Goal: Find specific page/section: Find specific page/section

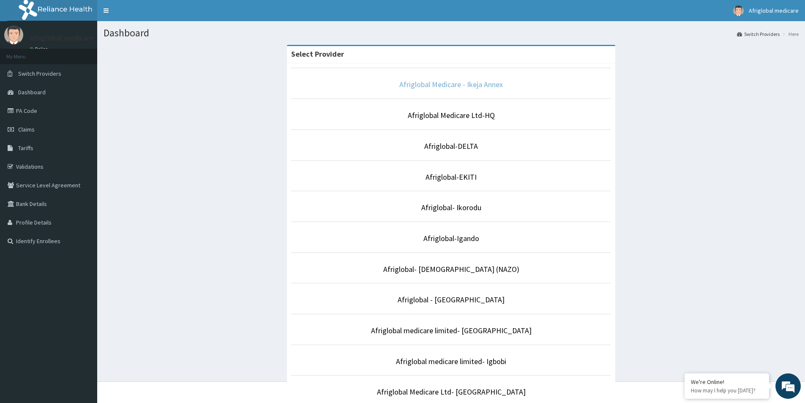
click at [446, 84] on link "Afriglobal Medicare - Ikeja Annex" at bounding box center [450, 84] width 103 height 10
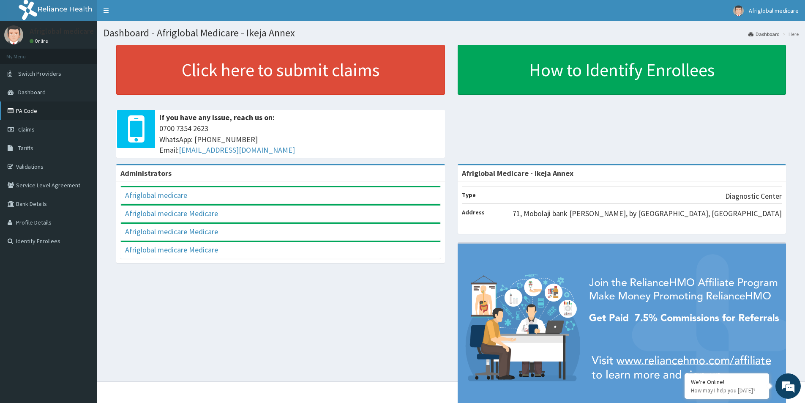
click at [18, 109] on link "PA Code" at bounding box center [48, 110] width 97 height 19
